Goal: Understand process/instructions

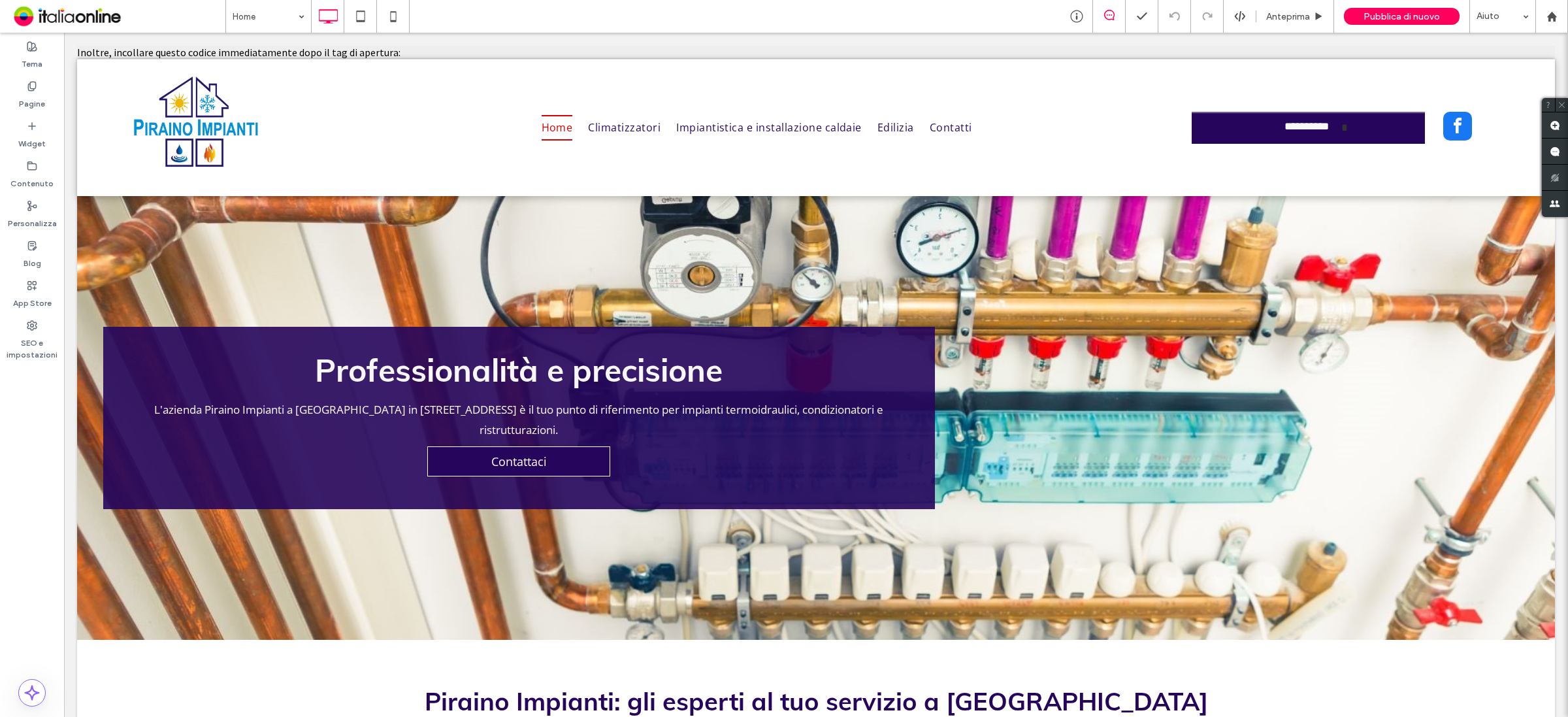
drag, startPoint x: 367, startPoint y: 51, endPoint x: 376, endPoint y: 51, distance: 9.0
drag, startPoint x: 407, startPoint y: 52, endPoint x: 72, endPoint y: 51, distance: 335.0
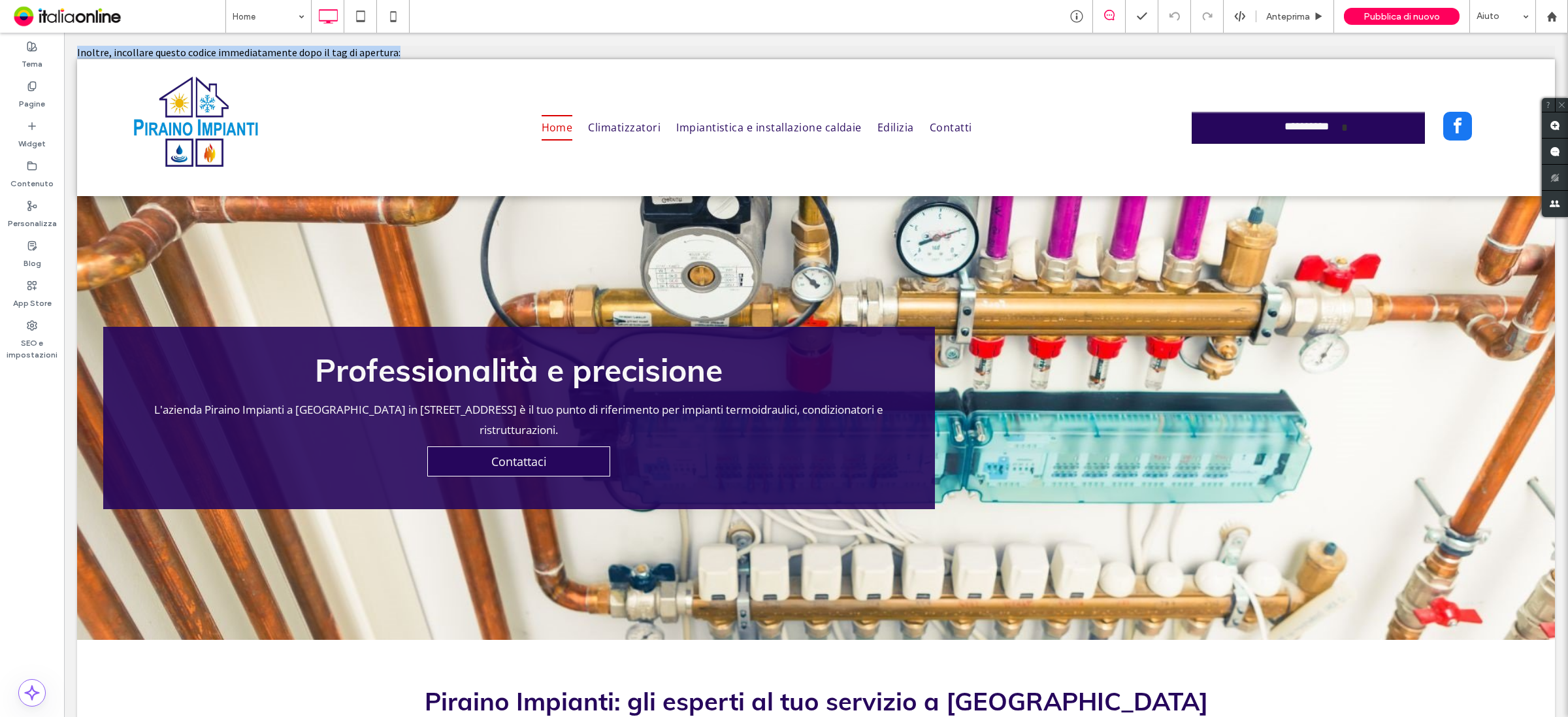
drag, startPoint x: 217, startPoint y: 48, endPoint x: 144, endPoint y: 53, distance: 73.2
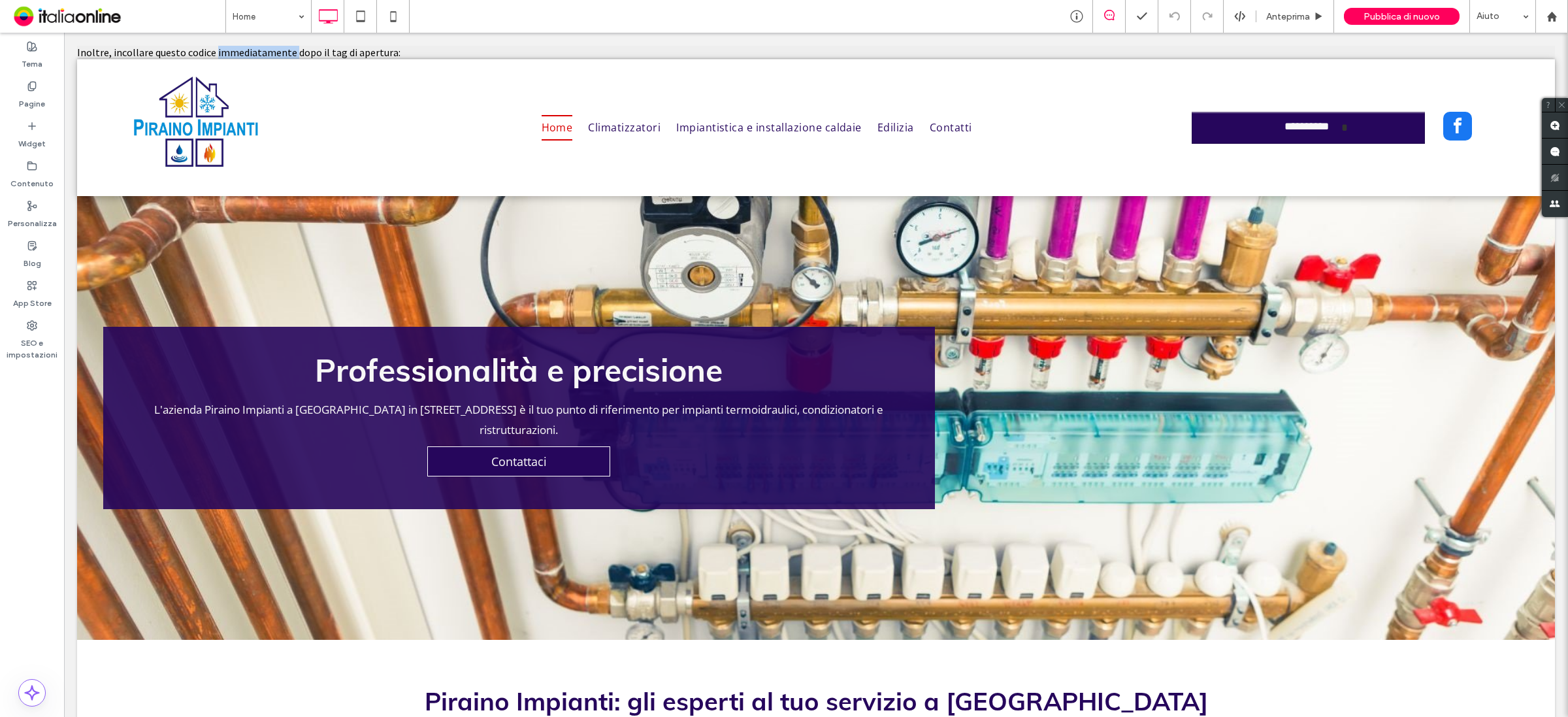
drag, startPoint x: 226, startPoint y: 47, endPoint x: 276, endPoint y: 52, distance: 50.2
drag, startPoint x: 431, startPoint y: 60, endPoint x: 167, endPoint y: 40, distance: 264.8
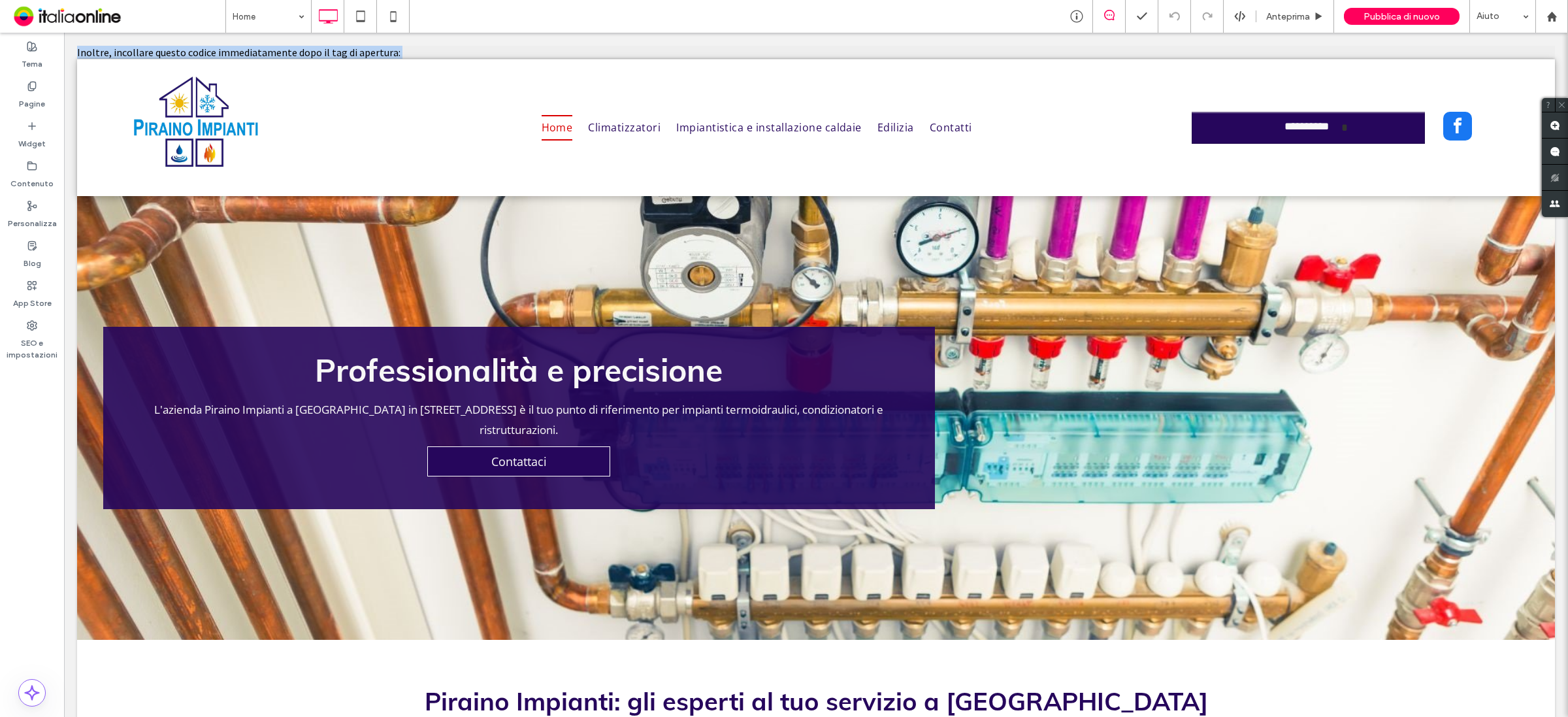
drag, startPoint x: 409, startPoint y: 51, endPoint x: 70, endPoint y: 60, distance: 339.1
drag, startPoint x: 336, startPoint y: 50, endPoint x: 376, endPoint y: 48, distance: 40.0
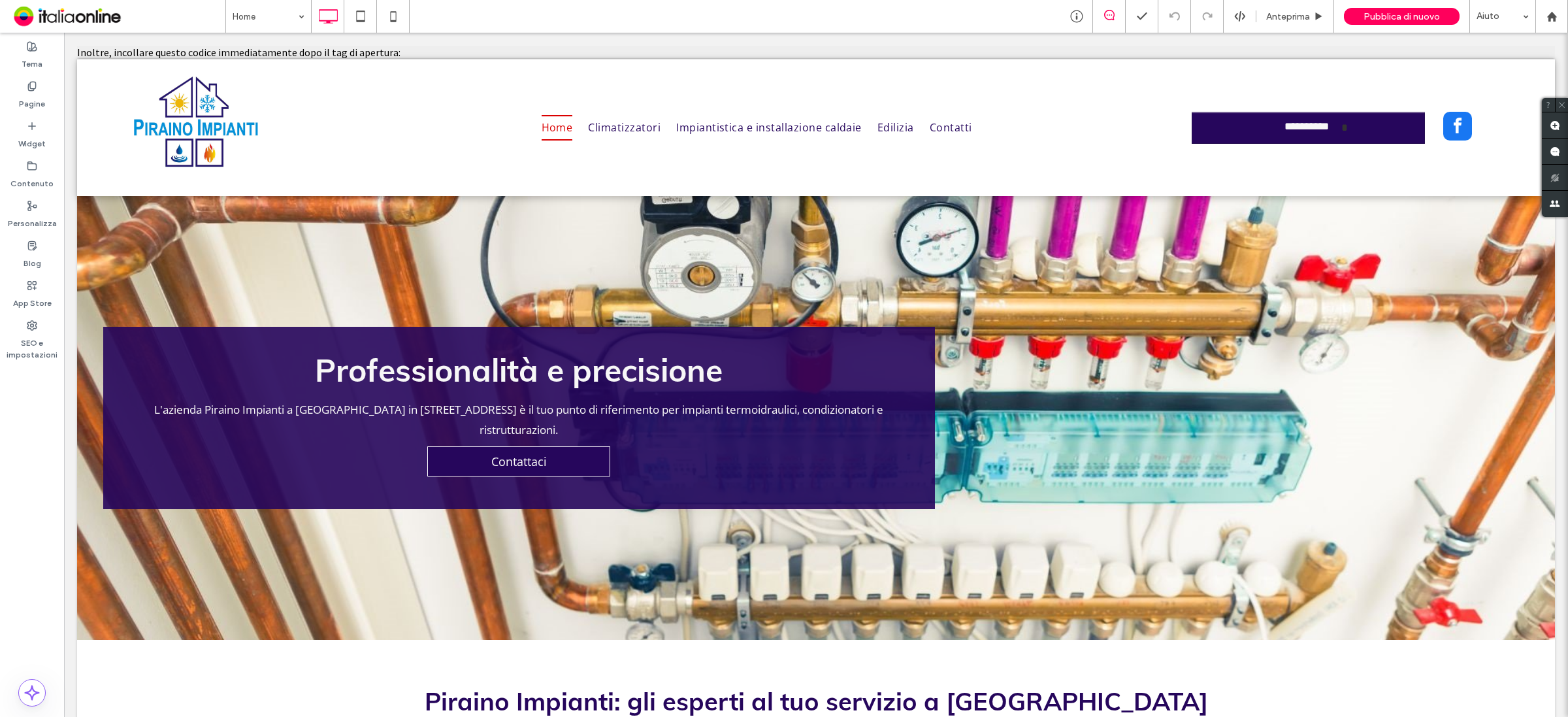
drag, startPoint x: 389, startPoint y: 50, endPoint x: 76, endPoint y: 51, distance: 313.0
copy body "Inoltre, incollare questo codice immediatamente dopo il tag di apertura:"
